Goal: Navigation & Orientation: Find specific page/section

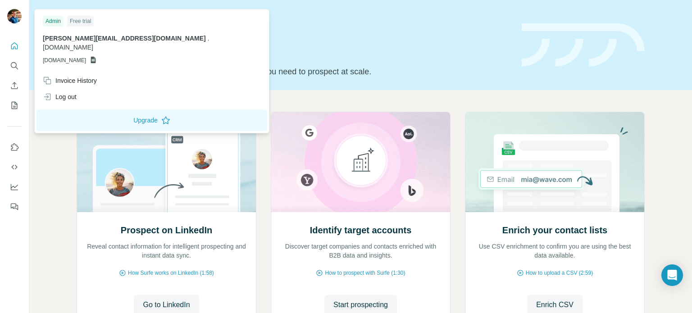
click at [86, 24] on div "Free trial" at bounding box center [80, 21] width 27 height 11
click at [83, 43] on div "joey@tryhungry.com . tryhungry.com GSHEETSTRYHUNGRY.COM" at bounding box center [152, 49] width 218 height 31
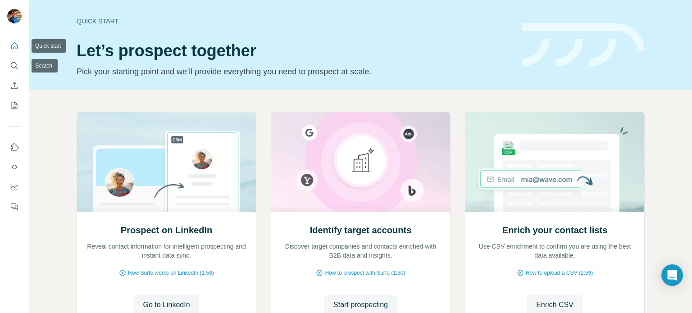
click at [15, 39] on button "Quick start" at bounding box center [14, 46] width 14 height 16
click at [14, 43] on icon "Quick start" at bounding box center [14, 45] width 7 height 7
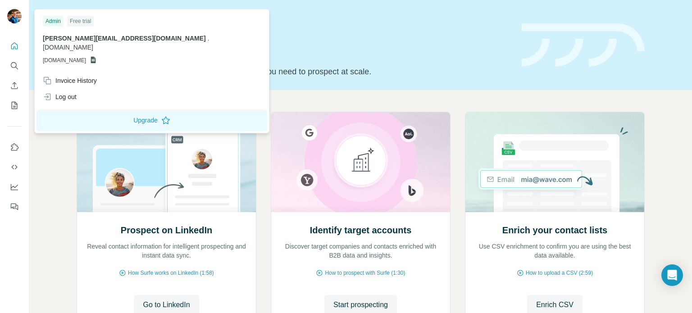
click at [18, 12] on img at bounding box center [14, 16] width 14 height 14
click at [88, 24] on div "Free trial" at bounding box center [80, 21] width 27 height 11
click at [161, 116] on icon at bounding box center [165, 120] width 9 height 9
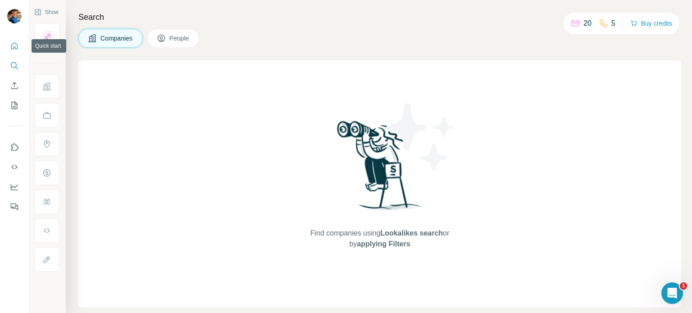
click at [14, 48] on icon "Quick start" at bounding box center [14, 45] width 9 height 9
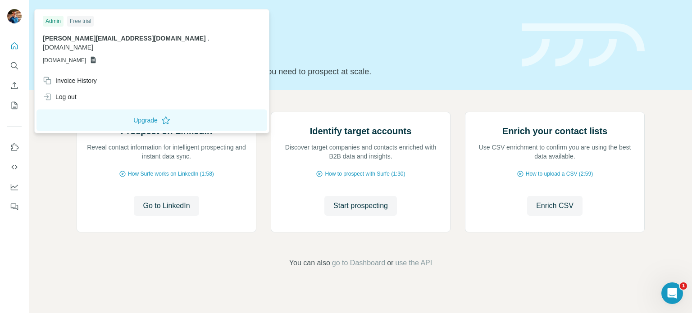
click at [14, 18] on img at bounding box center [14, 16] width 14 height 14
click at [72, 110] on button "Upgrade" at bounding box center [151, 120] width 231 height 22
